Goal: Information Seeking & Learning: Learn about a topic

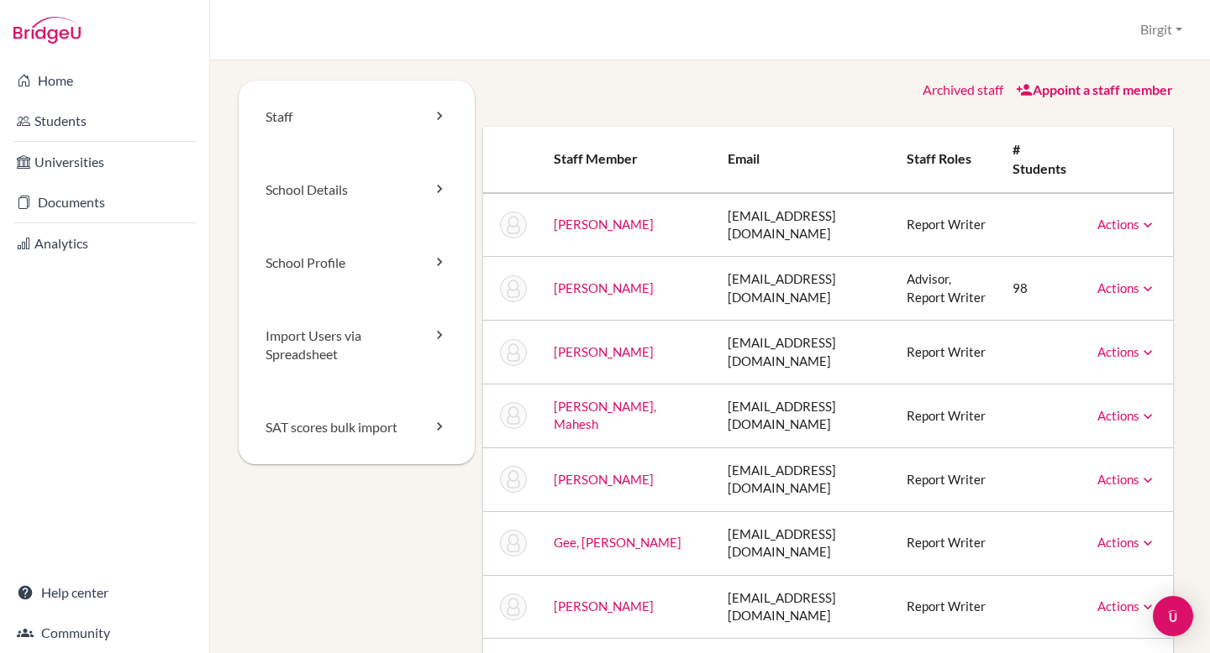
click at [561, 354] on link "D'Costa, Dwayne" at bounding box center [604, 351] width 100 height 15
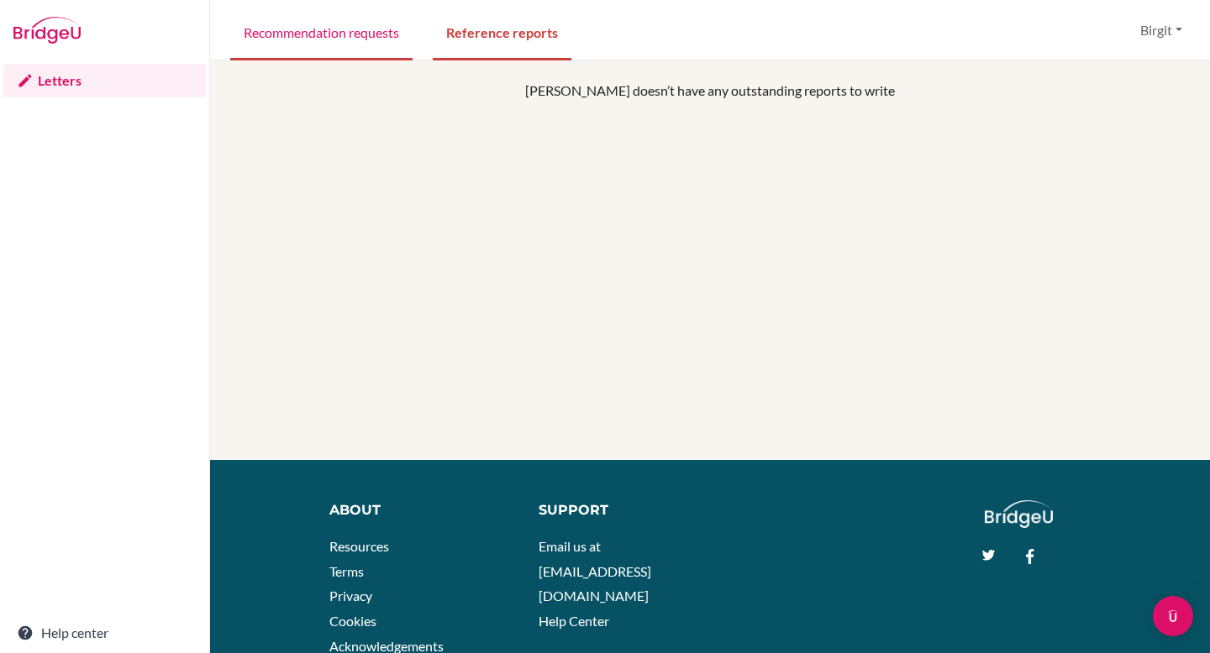
click at [352, 33] on link "Recommendation requests" at bounding box center [321, 32] width 182 height 58
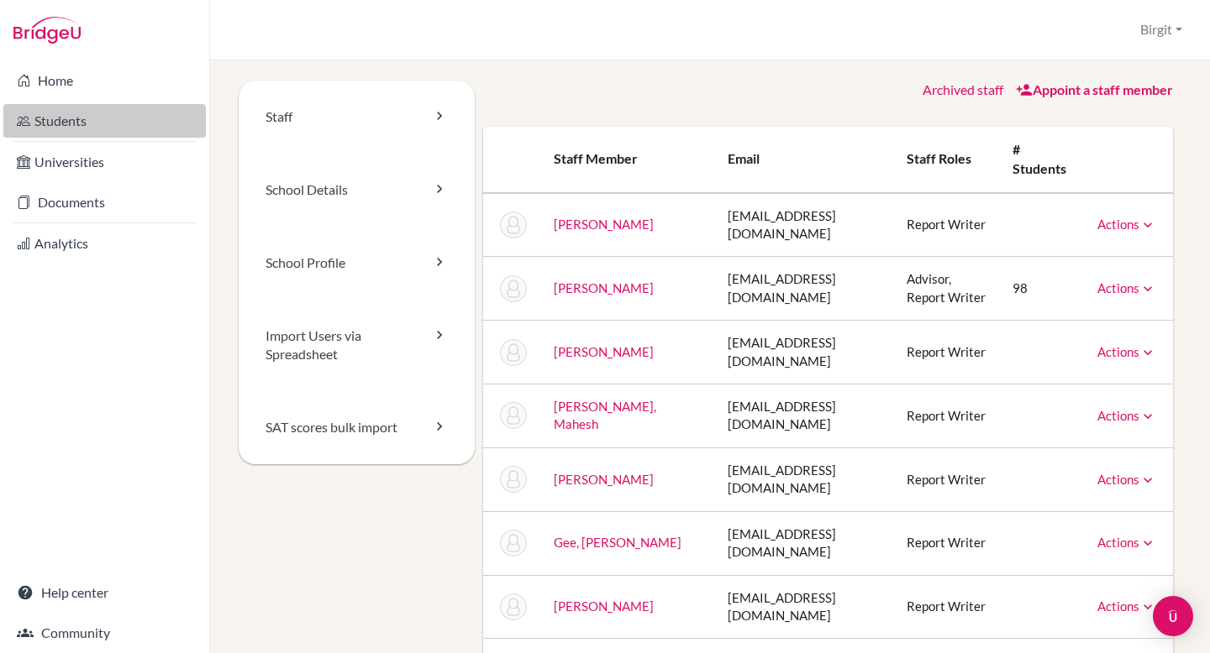
click at [41, 114] on link "Students" at bounding box center [104, 121] width 202 height 34
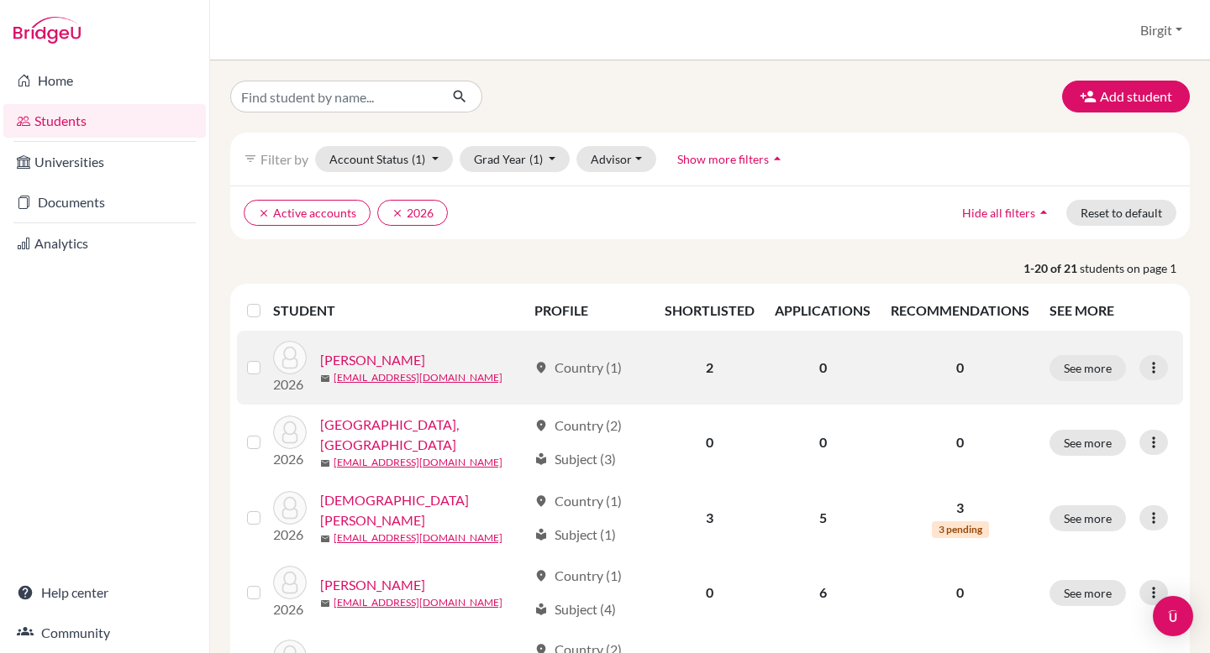
click at [352, 360] on link "Bedi, Sara" at bounding box center [372, 360] width 105 height 20
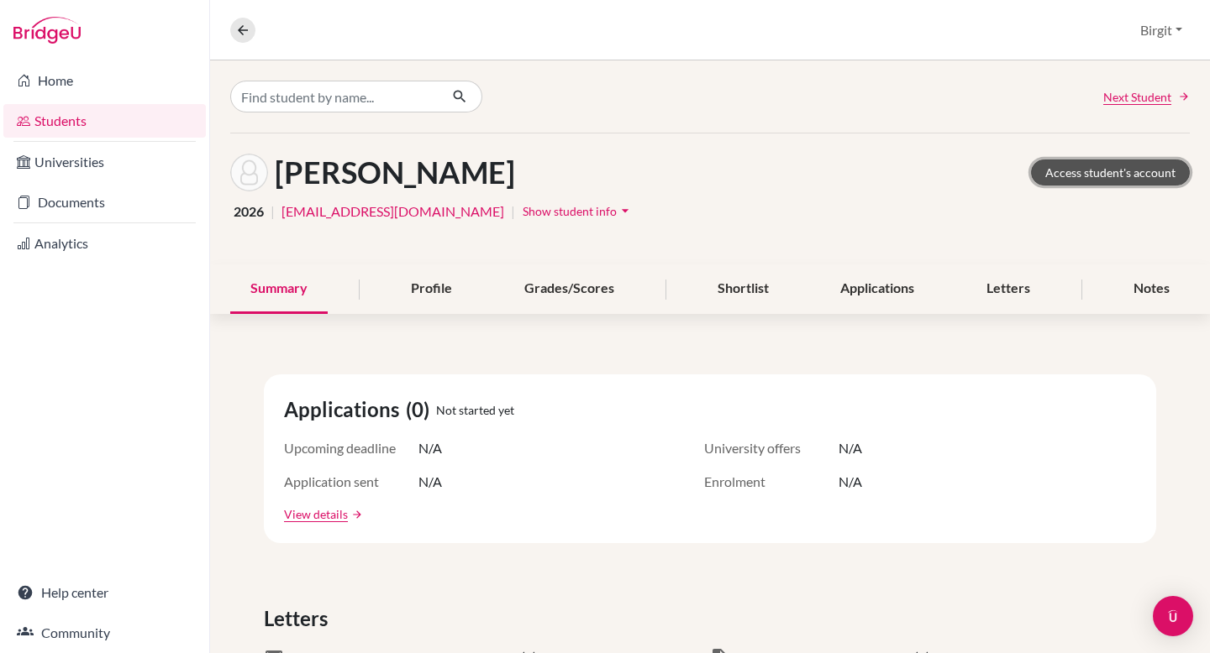
click at [1106, 169] on link "Access student's account" at bounding box center [1110, 173] width 159 height 26
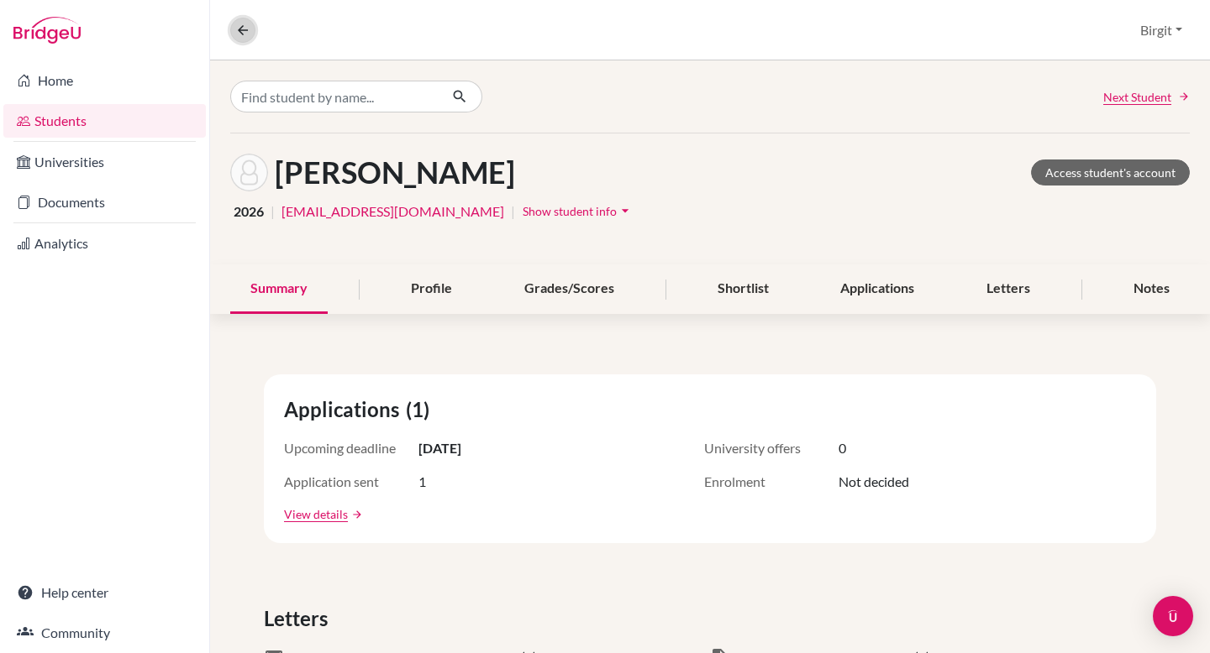
click at [243, 27] on icon at bounding box center [242, 30] width 15 height 15
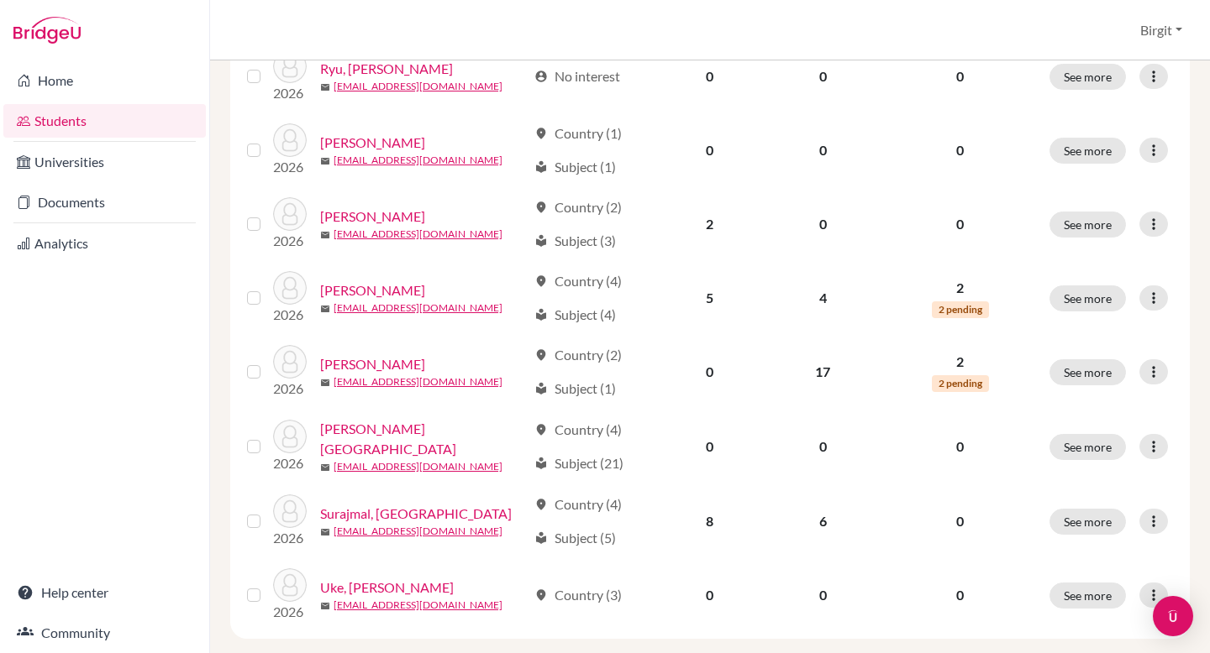
scroll to position [1268, 0]
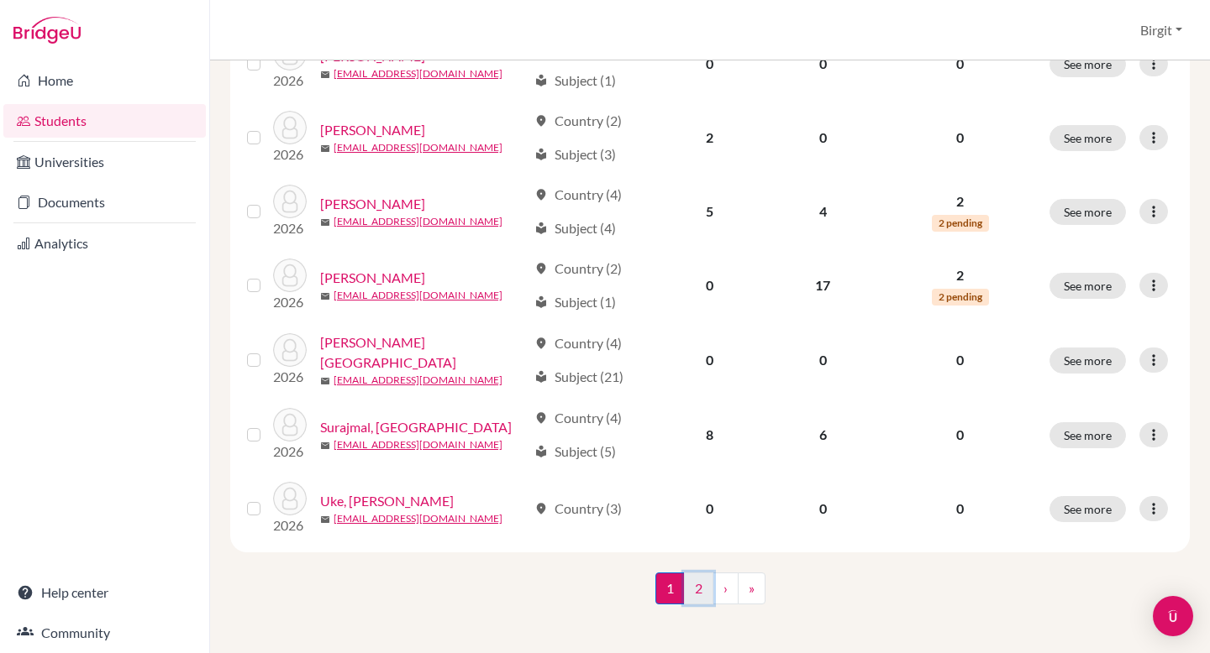
click at [697, 577] on link "2" at bounding box center [698, 589] width 29 height 32
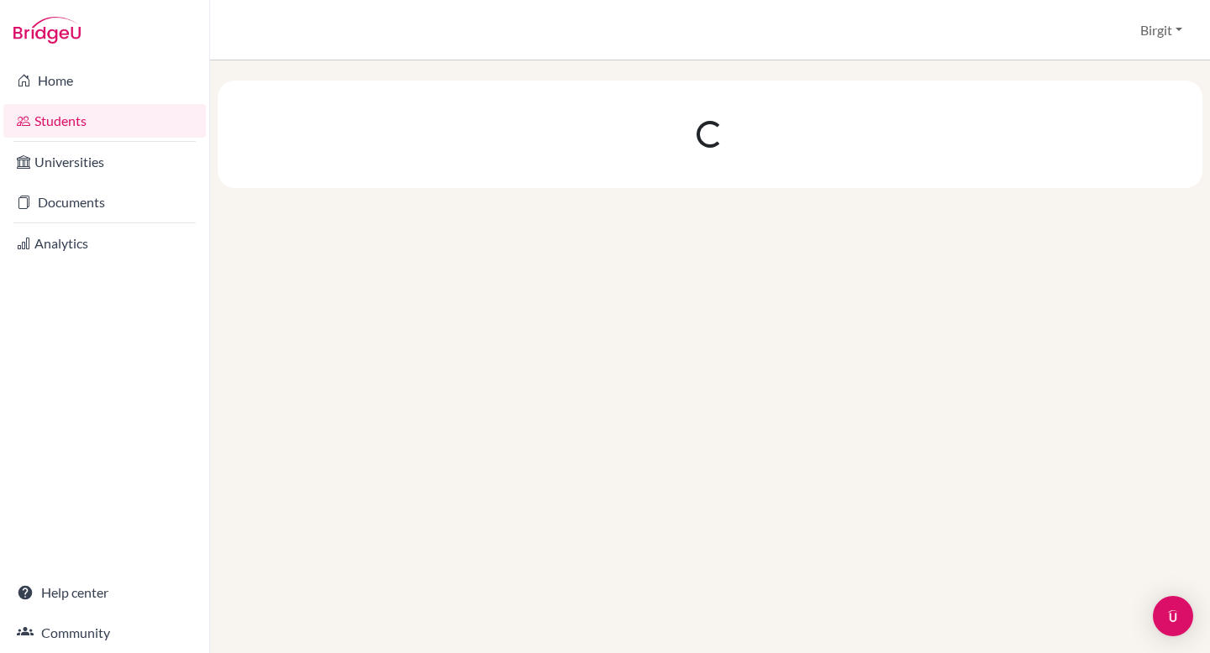
scroll to position [0, 0]
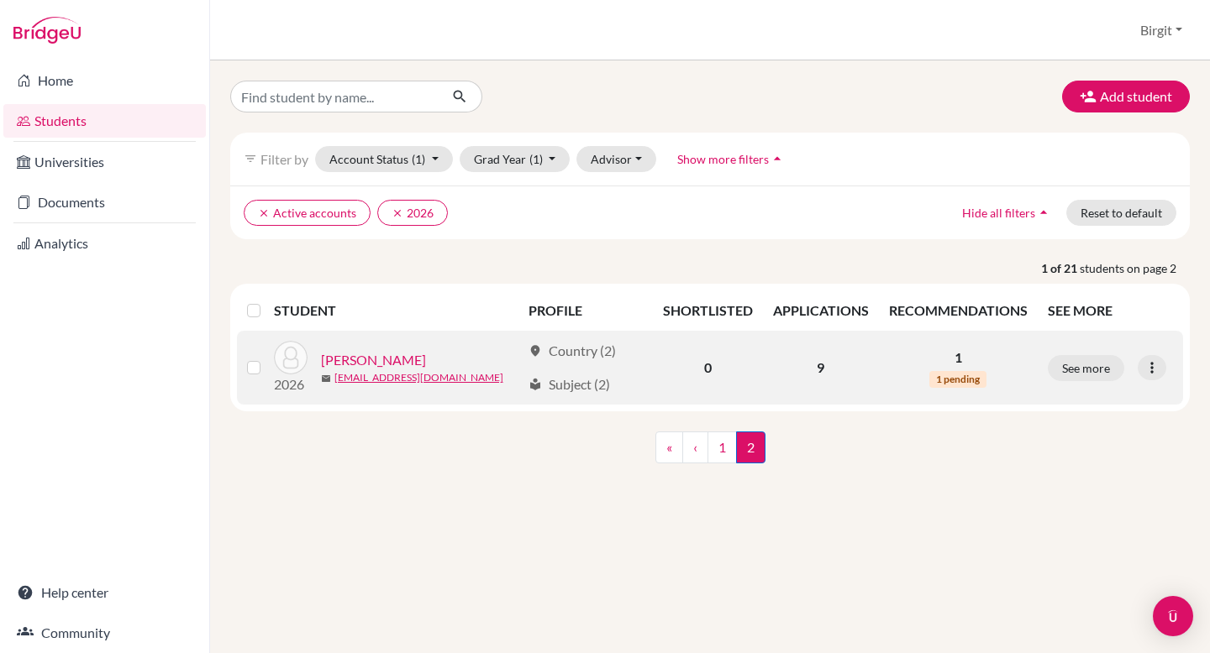
click at [386, 360] on link "[PERSON_NAME]" at bounding box center [373, 360] width 105 height 20
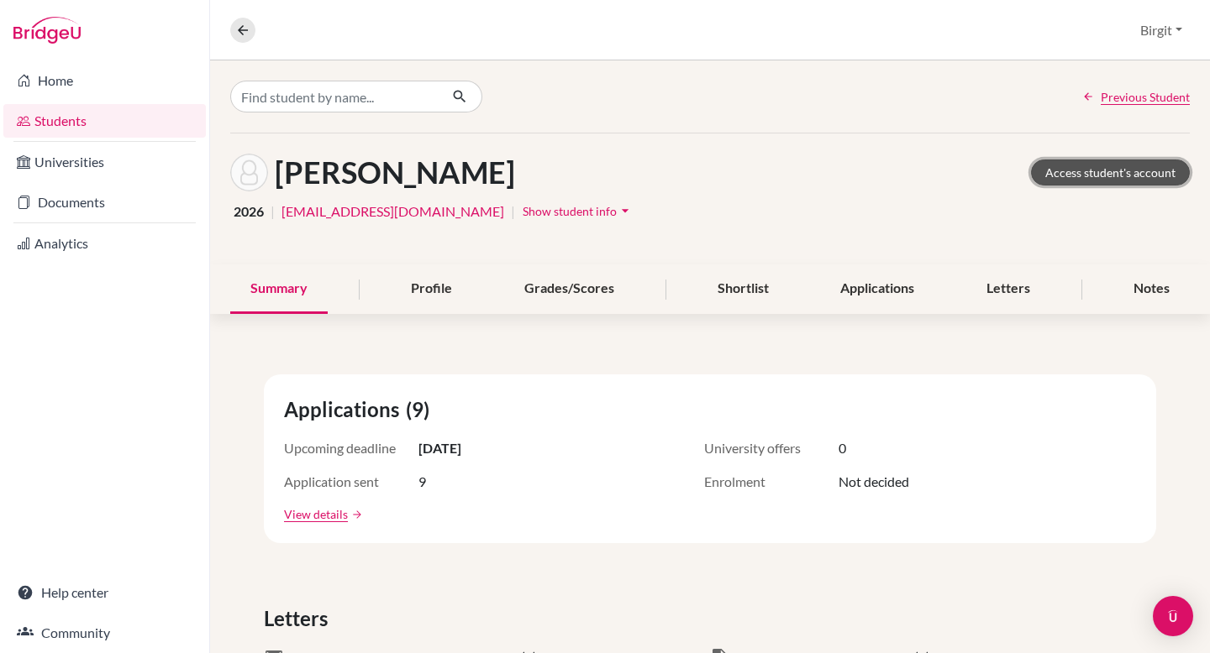
click at [1103, 166] on link "Access student's account" at bounding box center [1110, 173] width 159 height 26
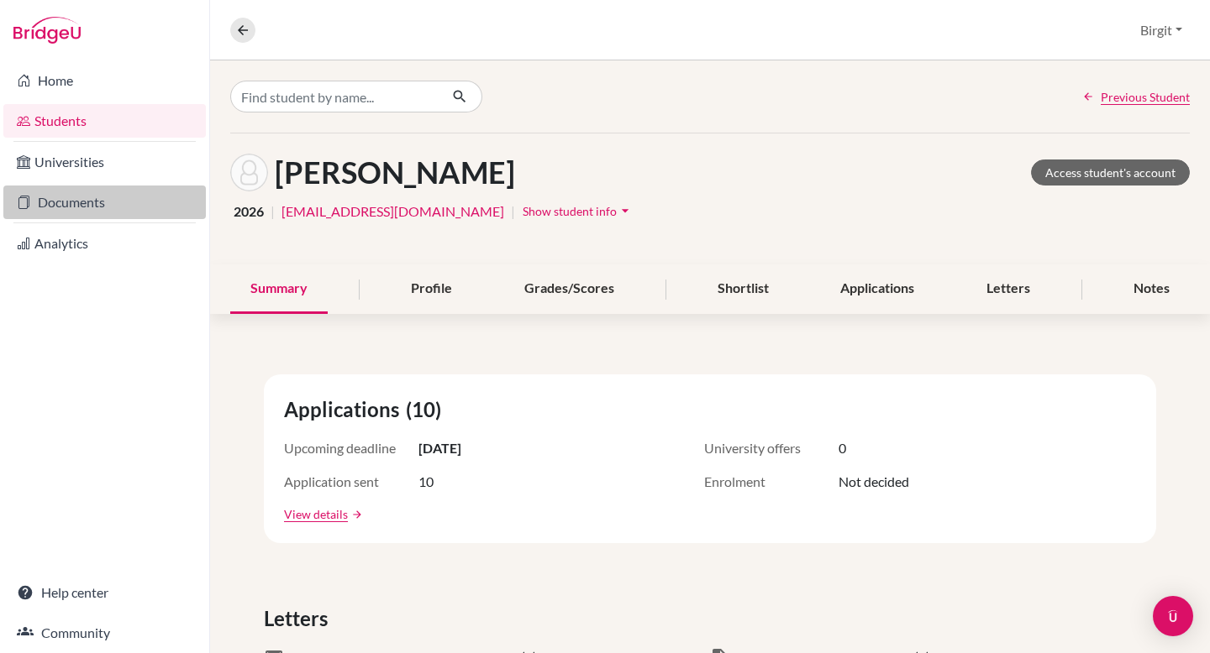
click at [72, 206] on link "Documents" at bounding box center [104, 203] width 202 height 34
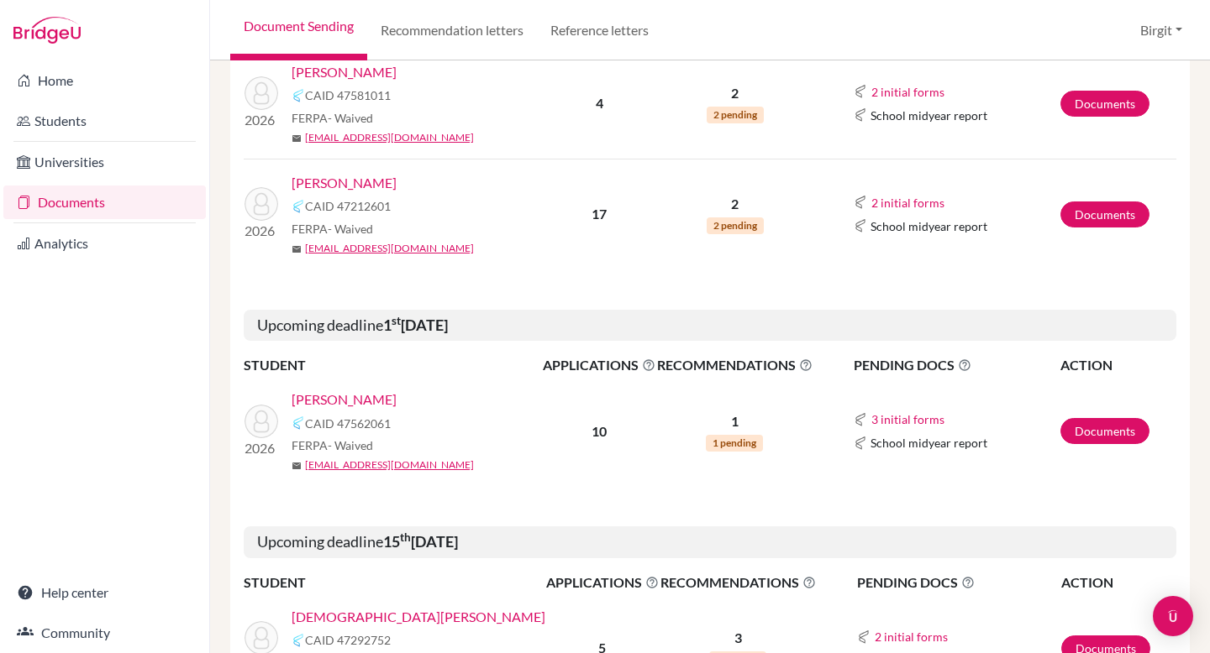
scroll to position [528, 0]
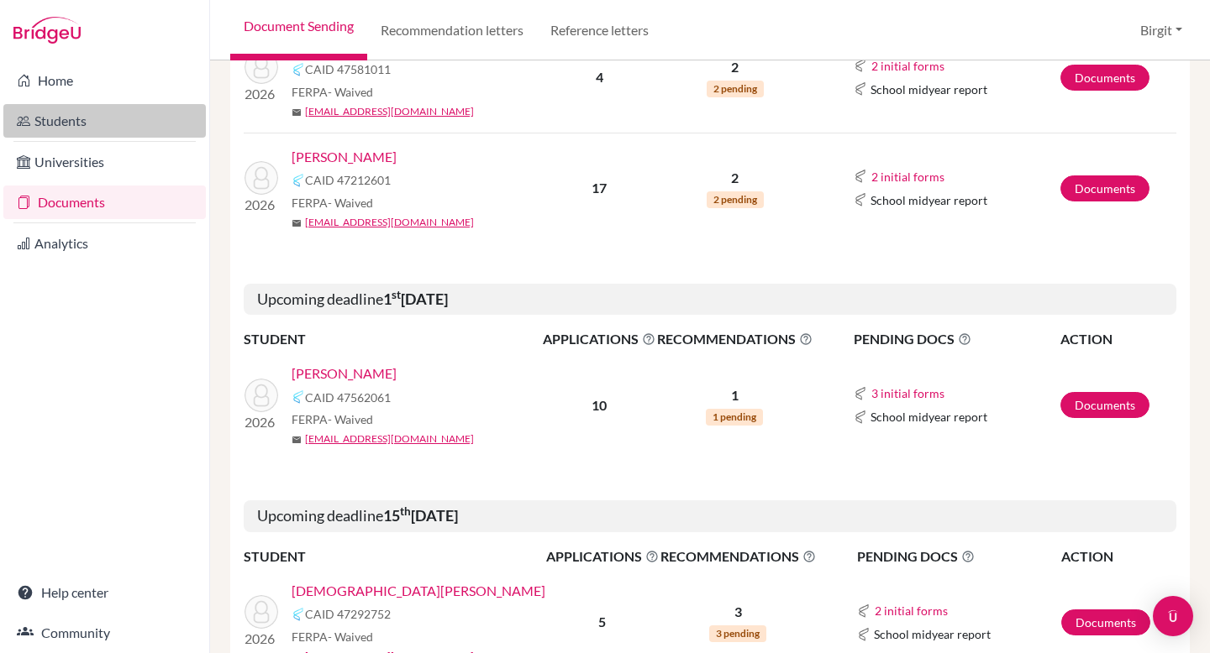
click at [57, 125] on link "Students" at bounding box center [104, 121] width 202 height 34
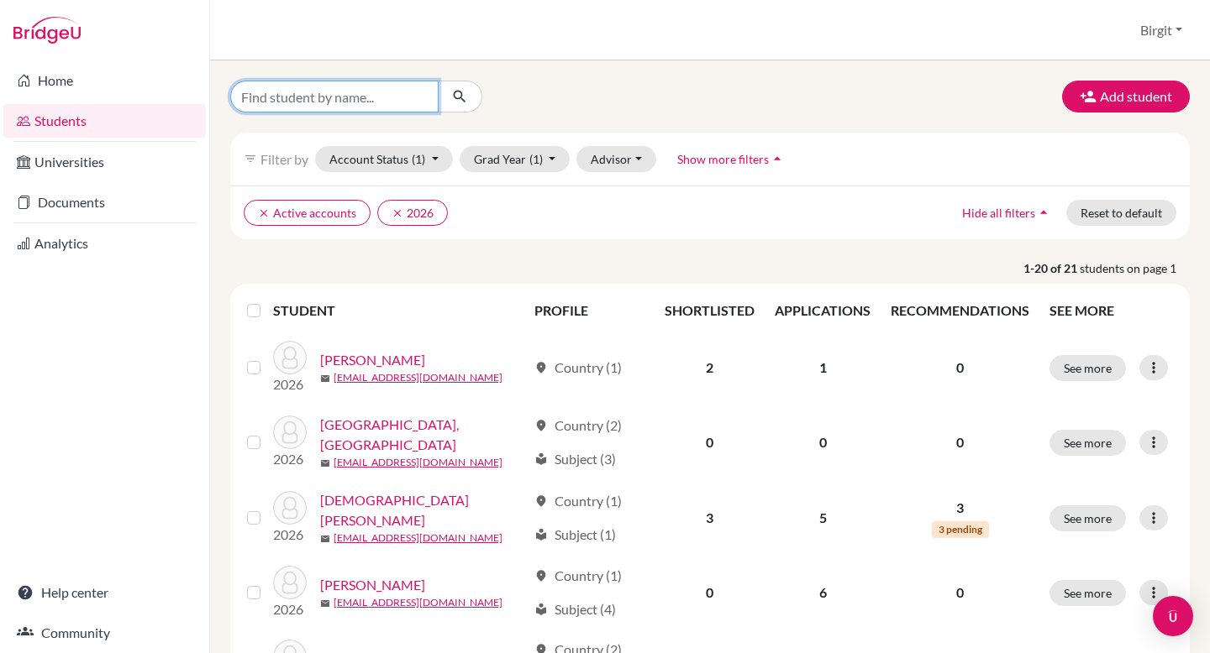
click at [413, 87] on input "Find student by name..." at bounding box center [334, 97] width 208 height 32
type input "kabir"
click at [464, 92] on icon "submit" at bounding box center [459, 96] width 17 height 17
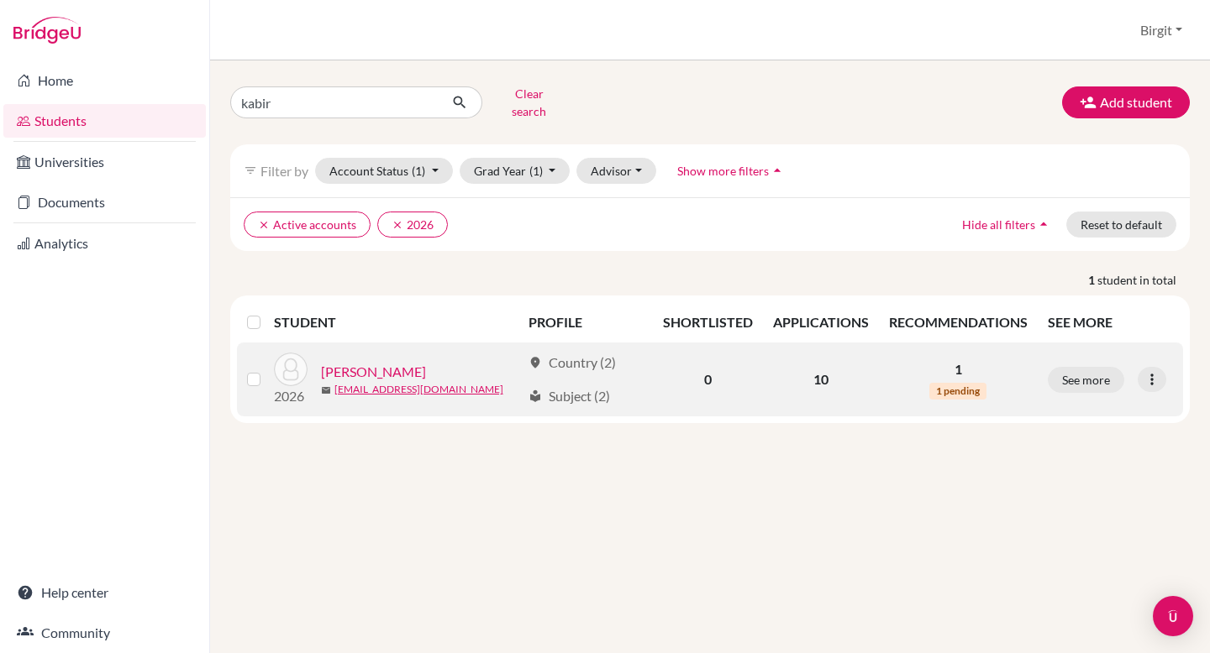
click at [383, 362] on link "[PERSON_NAME]" at bounding box center [373, 372] width 105 height 20
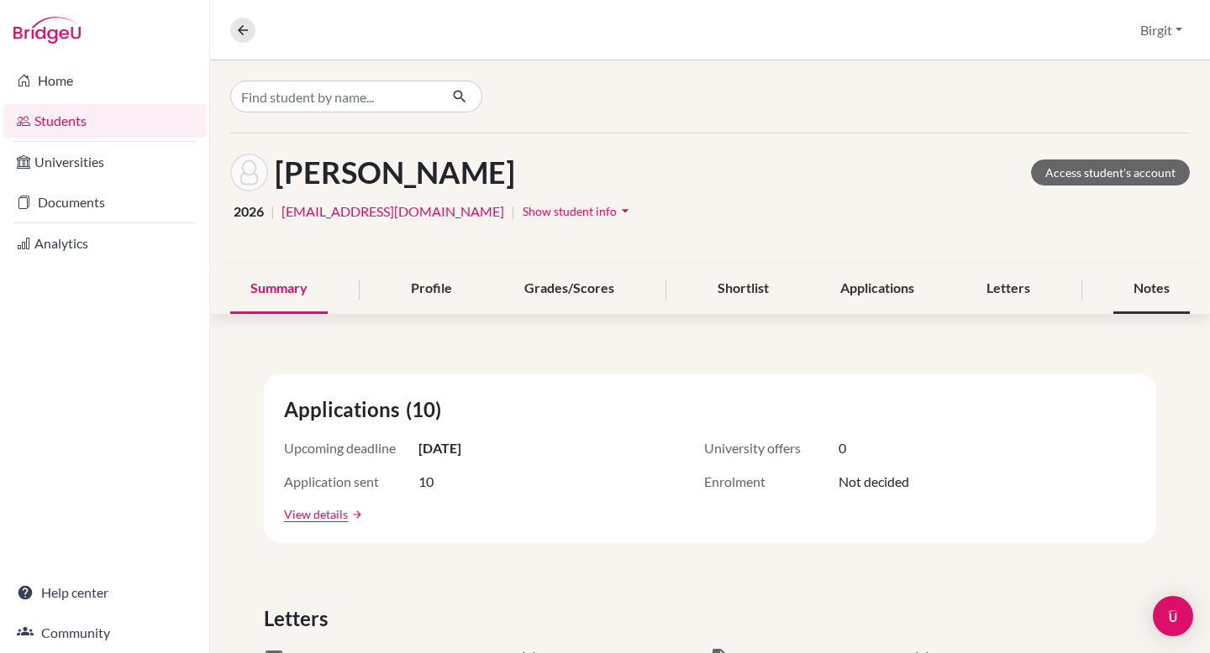
click at [1138, 286] on div "Notes" at bounding box center [1151, 290] width 76 height 50
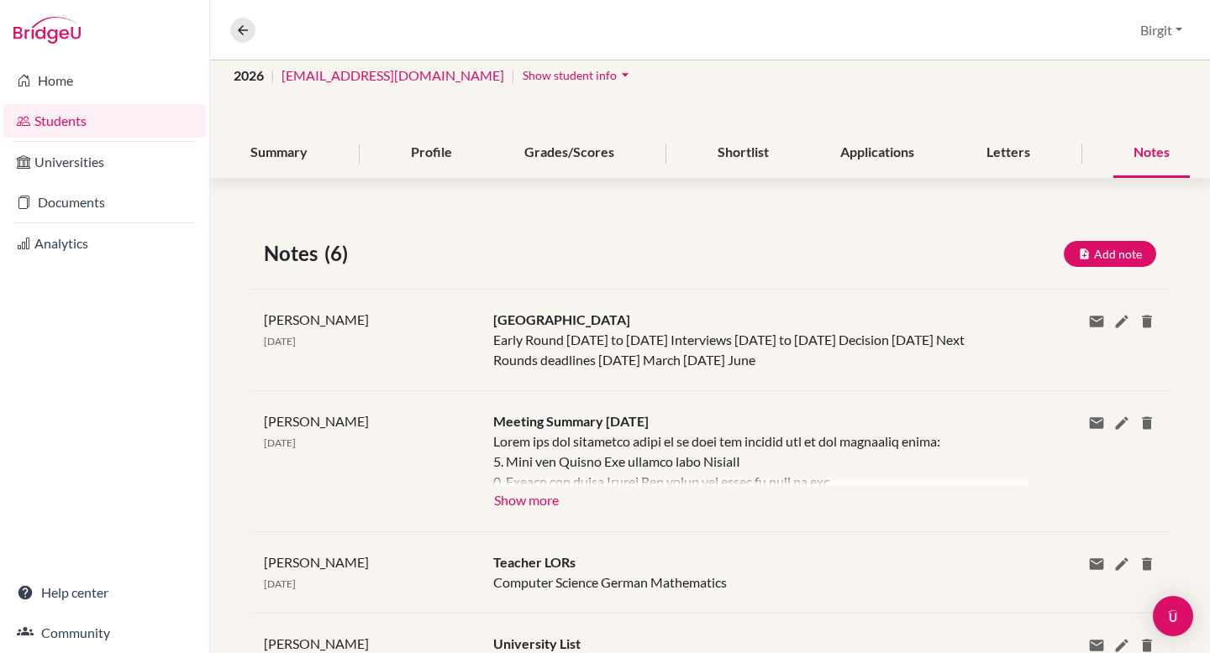
scroll to position [204, 0]
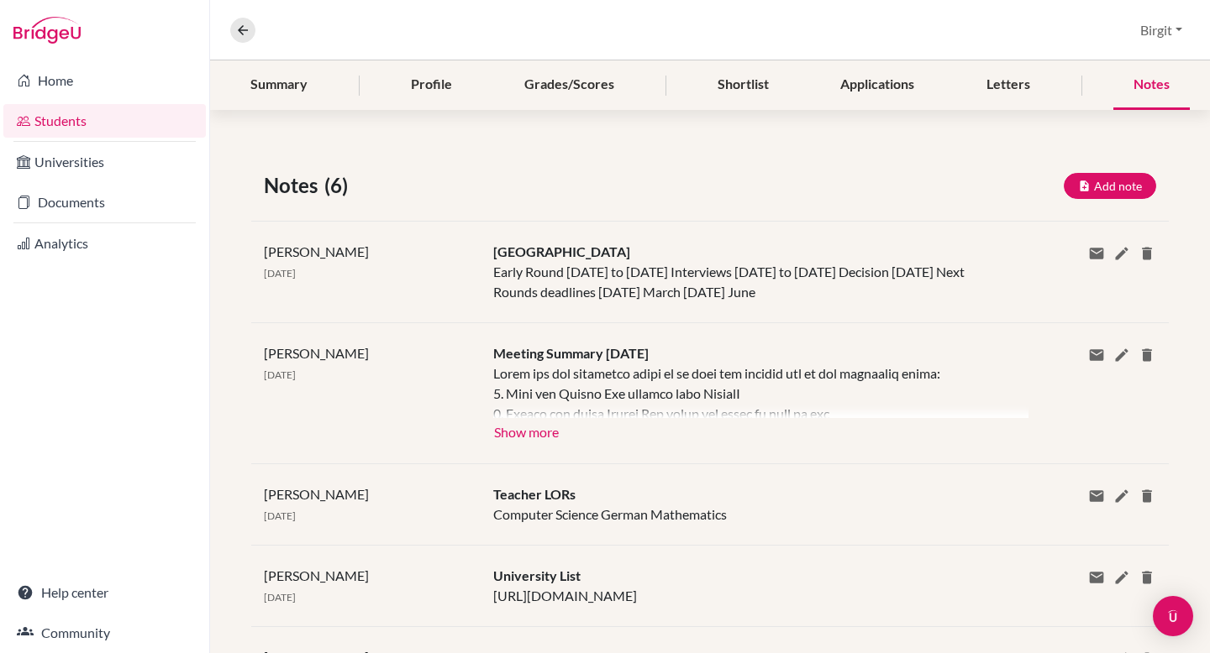
click at [637, 302] on div "Plaksha University Early Round [DATE] to [DATE] Interviews [DATE] to [DATE] Dec…" at bounding box center [747, 272] width 535 height 60
click at [749, 406] on div at bounding box center [760, 391] width 535 height 55
click at [545, 443] on button "Show more" at bounding box center [526, 430] width 66 height 25
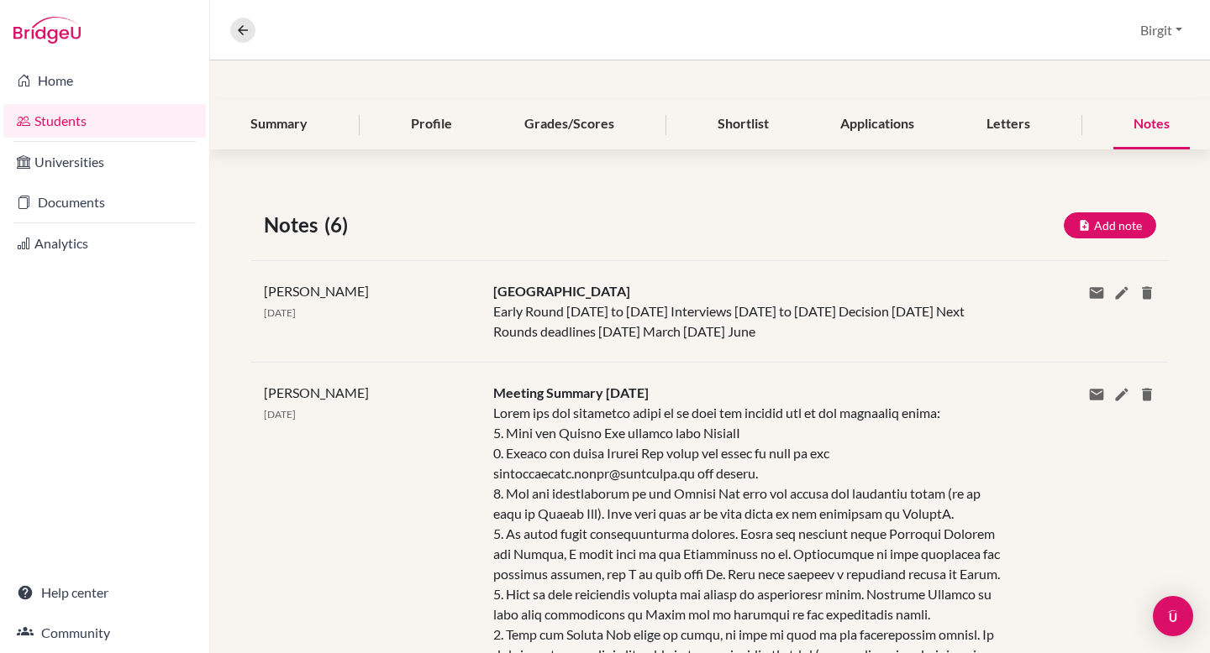
scroll to position [0, 0]
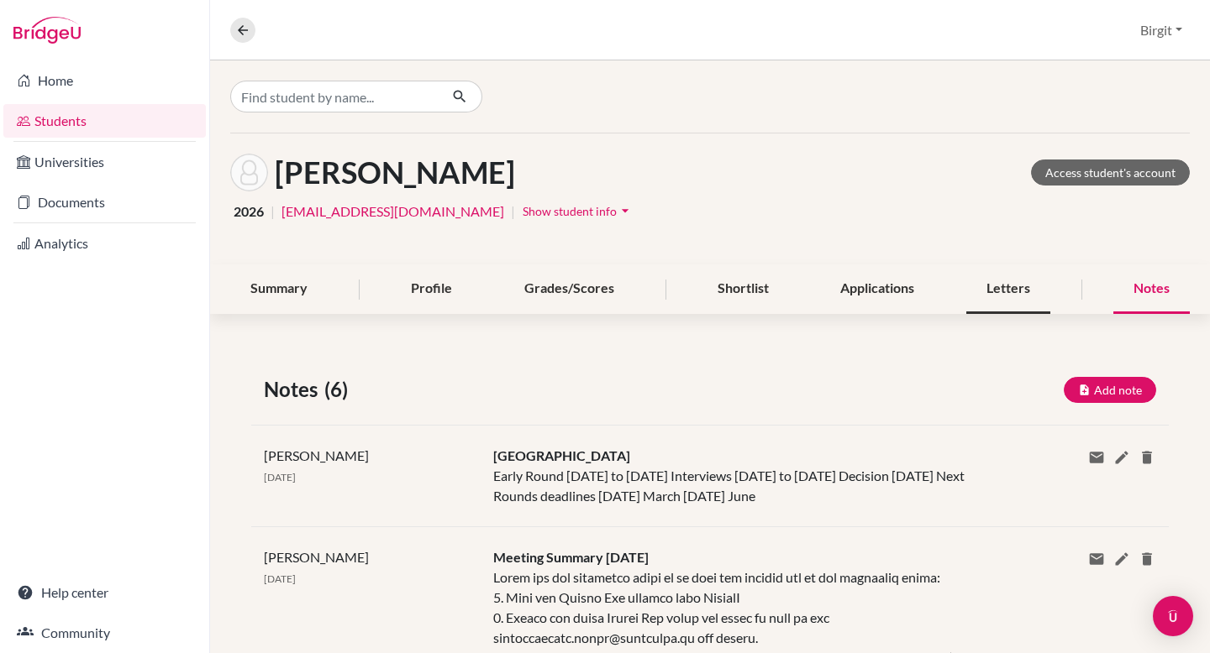
click at [1001, 298] on div "Letters" at bounding box center [1008, 290] width 84 height 50
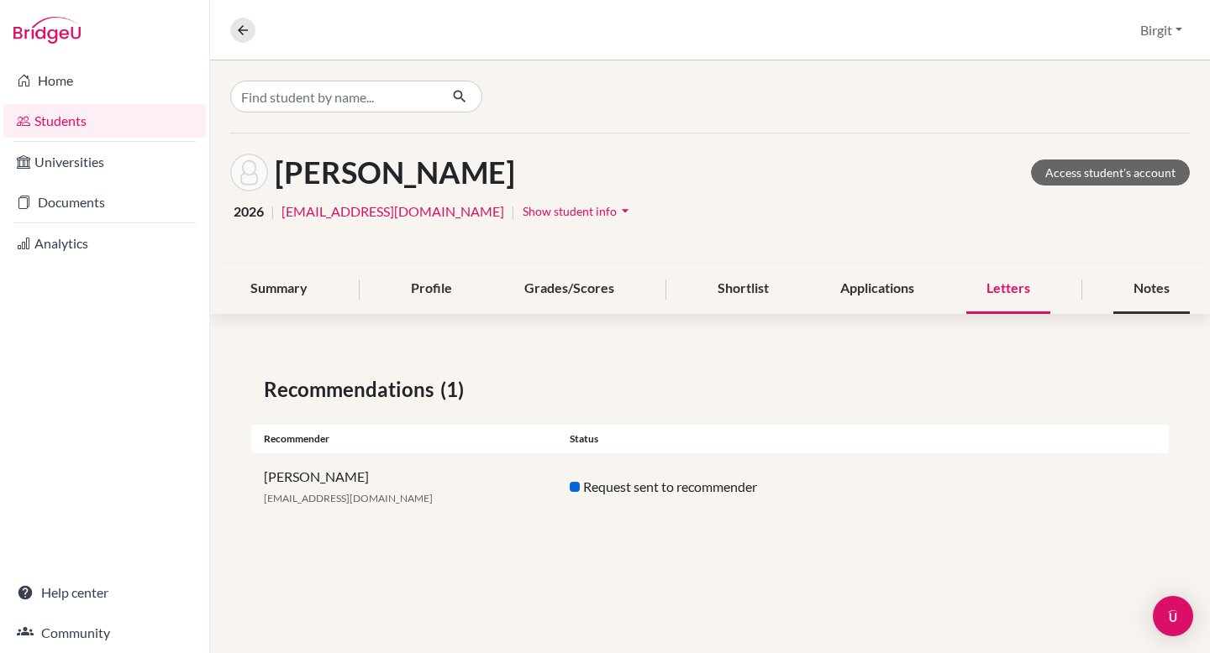
click at [1136, 286] on div "Notes" at bounding box center [1151, 290] width 76 height 50
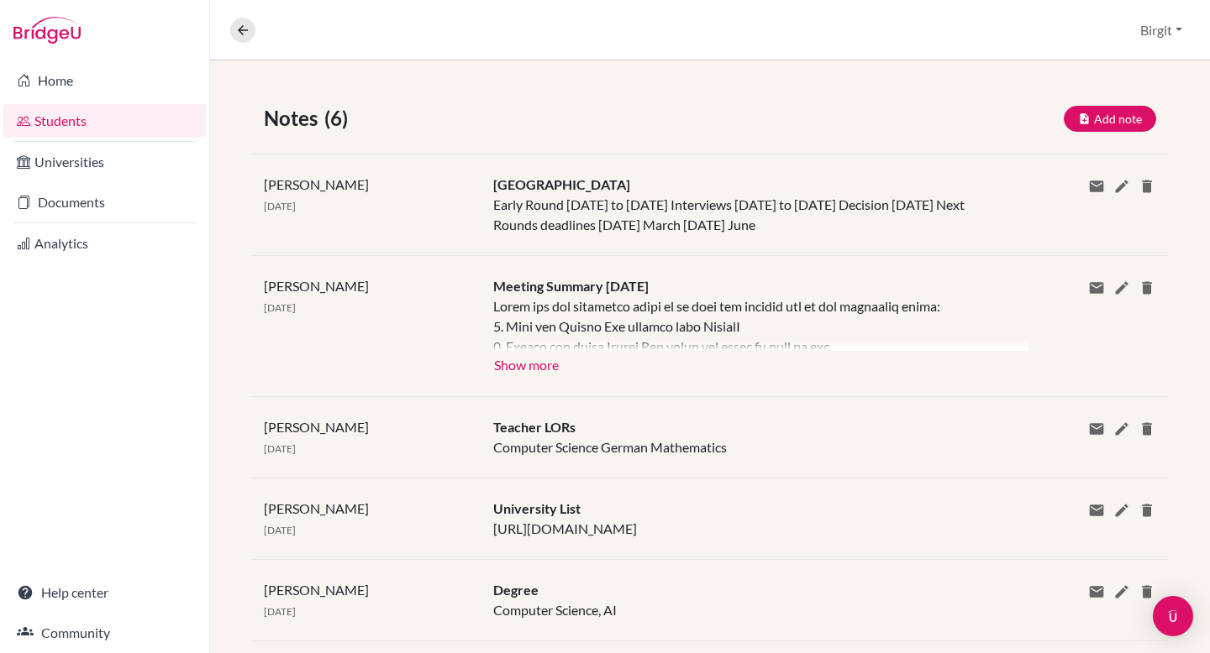
scroll to position [362, 0]
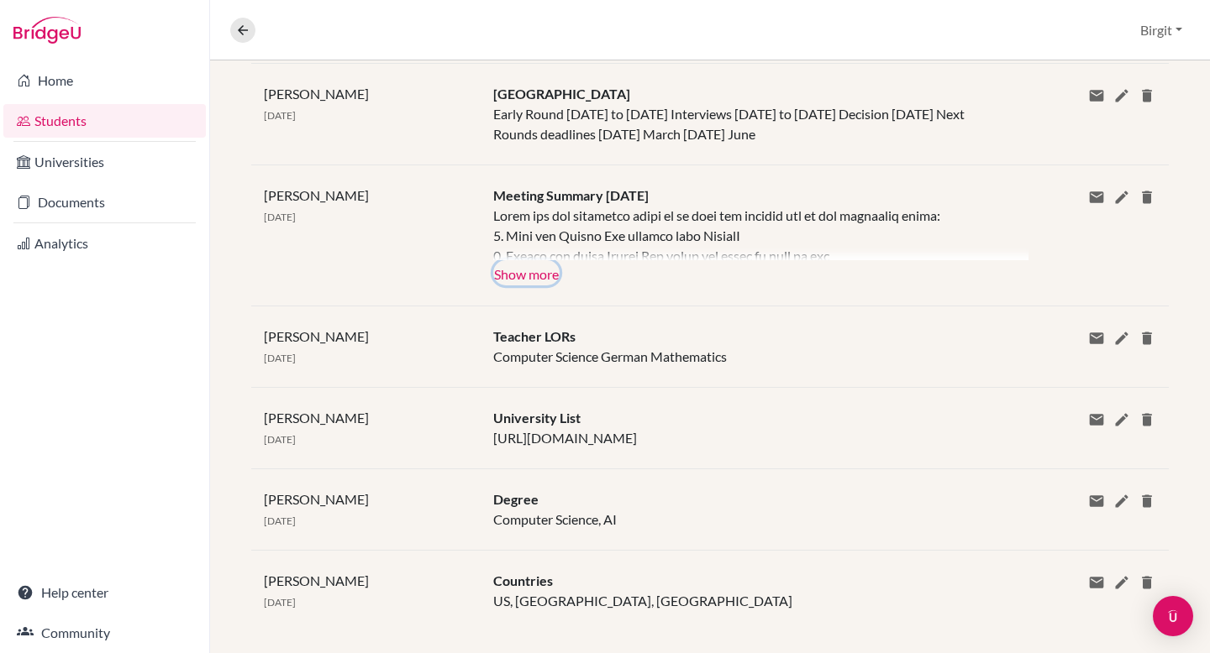
click at [507, 286] on button "Show more" at bounding box center [526, 272] width 66 height 25
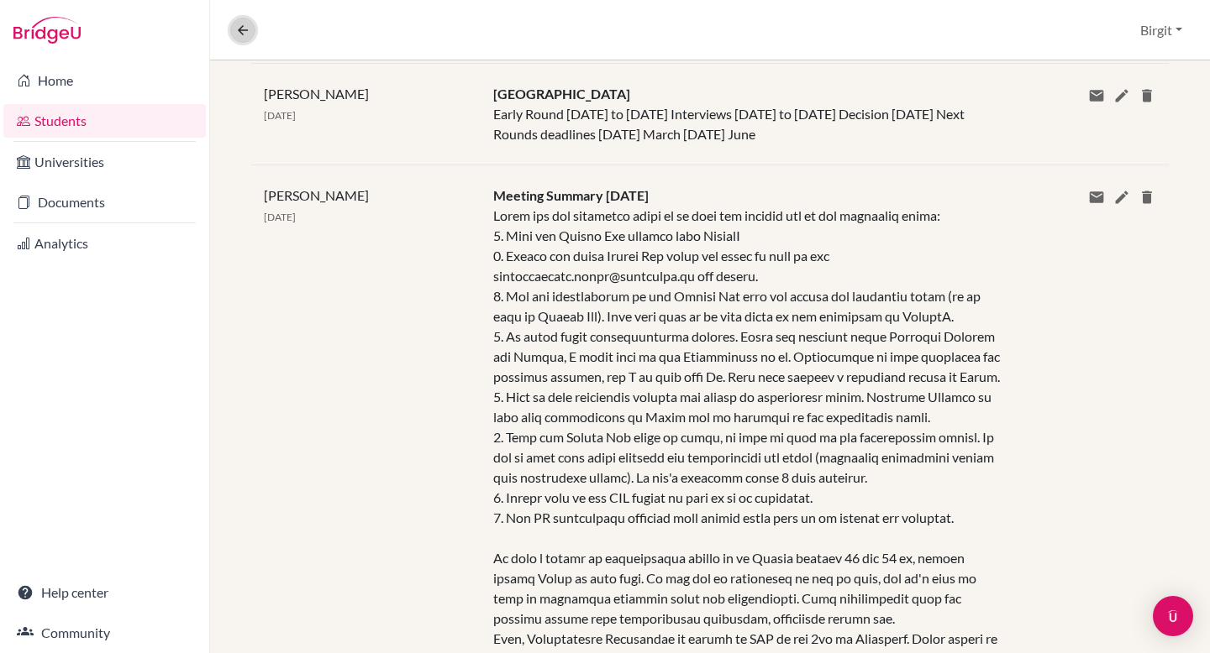
click at [243, 32] on icon at bounding box center [242, 30] width 15 height 15
